Goal: Find specific page/section

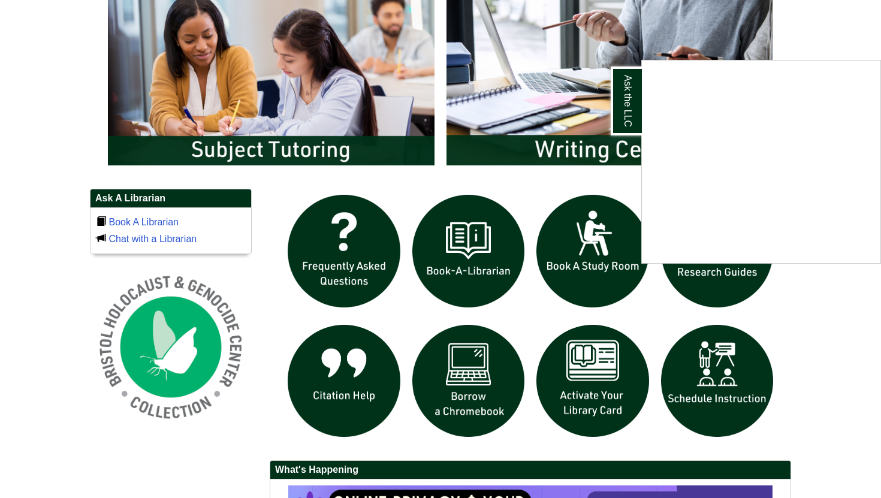
scroll to position [669, 0]
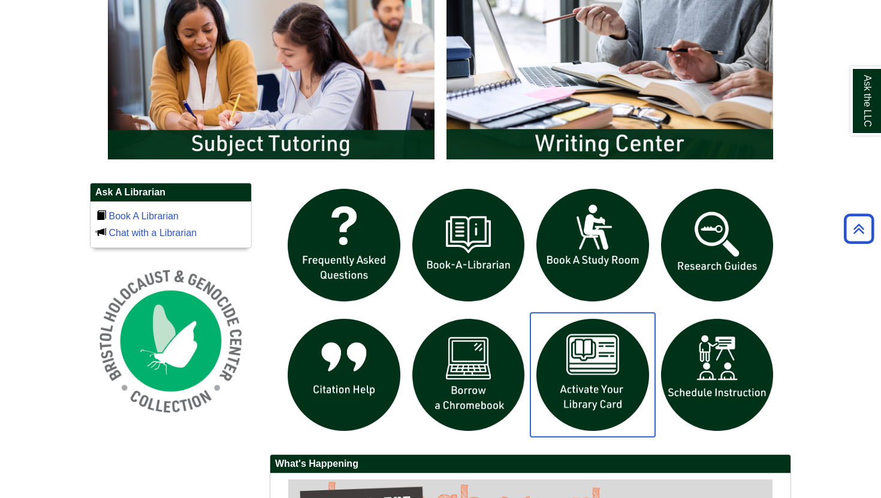
click at [597, 384] on img "slideshow" at bounding box center [592, 375] width 125 height 125
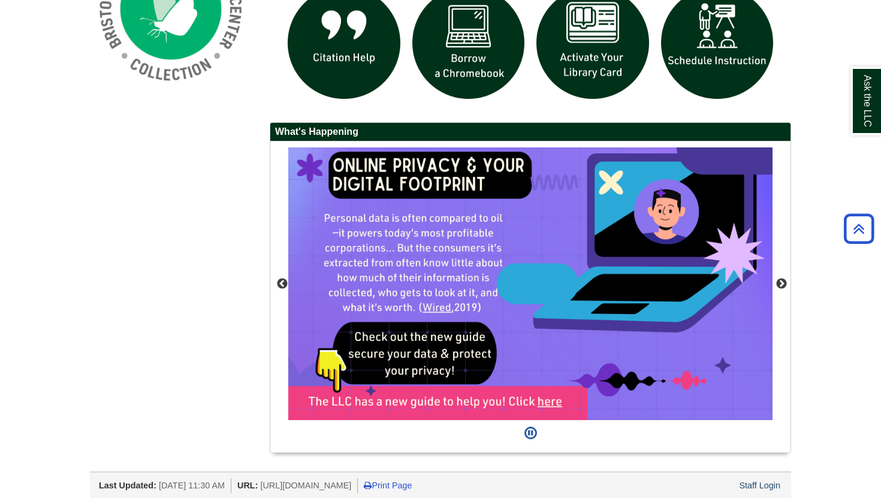
scroll to position [998, 0]
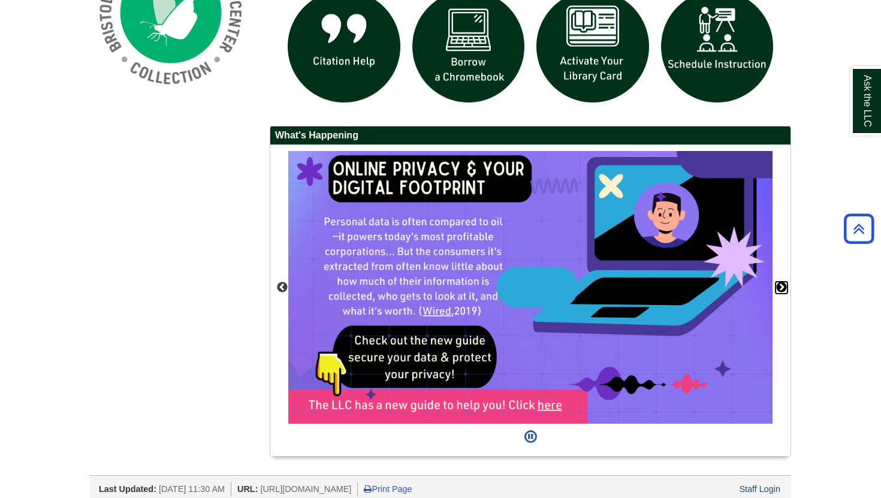
click at [782, 289] on button "Next" at bounding box center [781, 288] width 12 height 12
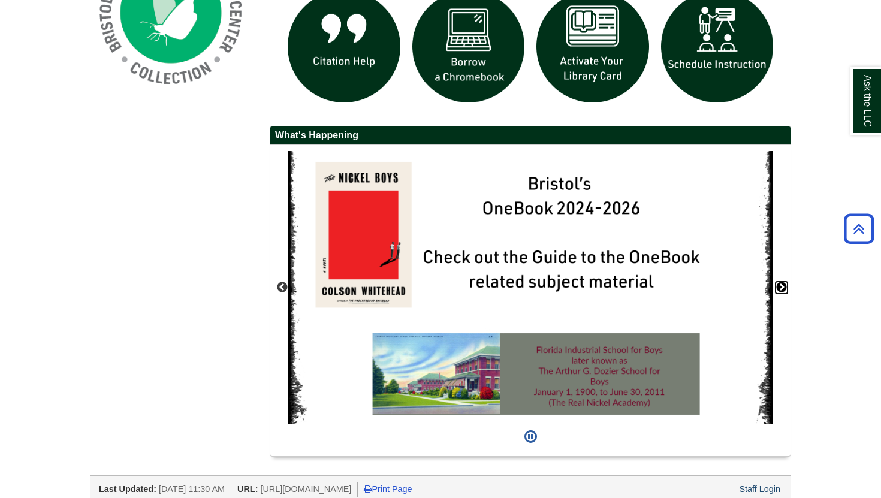
click at [782, 289] on button "Next" at bounding box center [781, 288] width 12 height 12
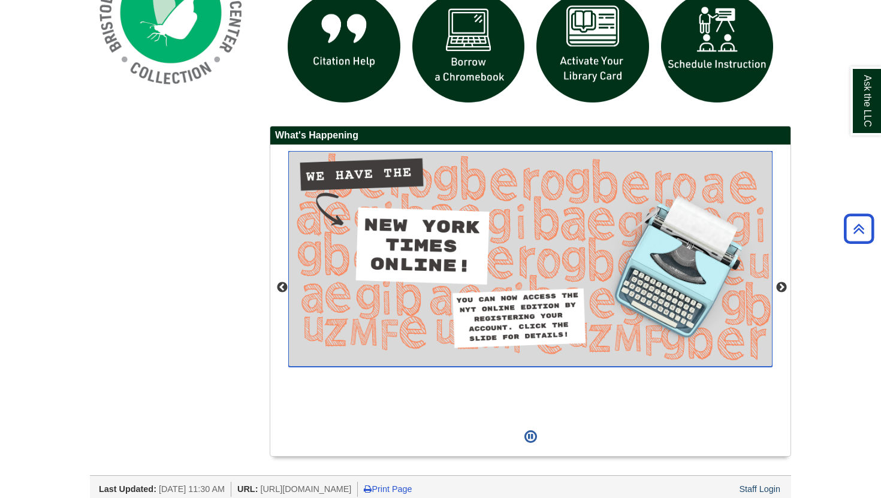
click at [506, 238] on img "slideshow" at bounding box center [530, 258] width 484 height 215
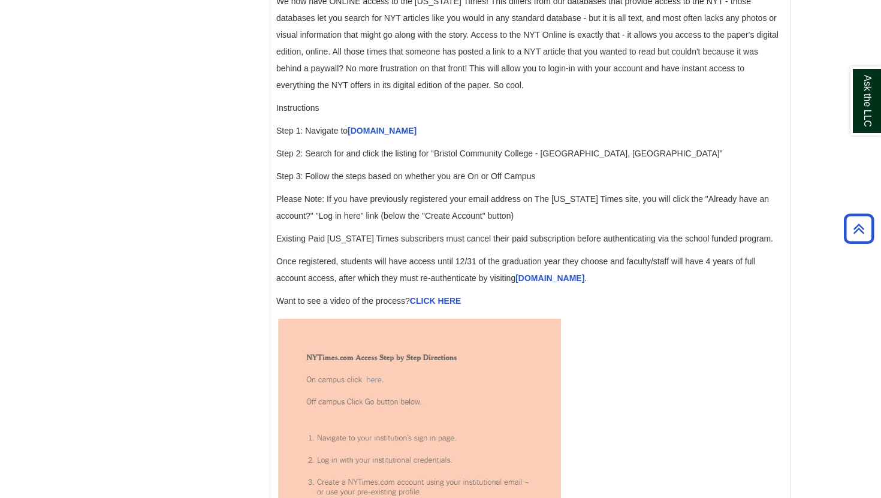
scroll to position [1215, 0]
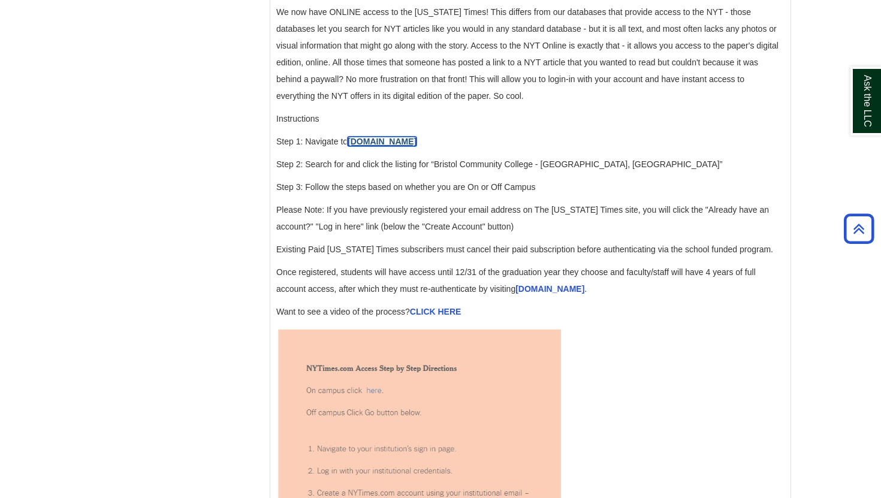
click at [375, 146] on link "accessnyt.com" at bounding box center [382, 142] width 69 height 10
